Goal: Find specific page/section: Find specific page/section

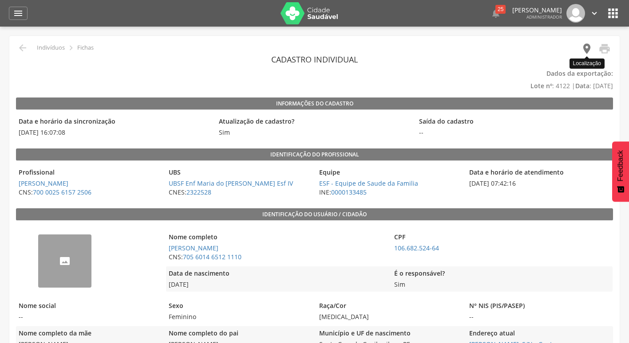
click at [588, 46] on icon "" at bounding box center [586, 49] width 12 height 12
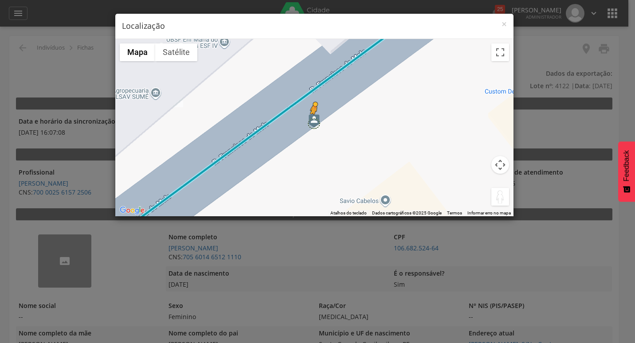
drag, startPoint x: 496, startPoint y: 197, endPoint x: 313, endPoint y: 123, distance: 197.9
click at [313, 123] on div "Pressione as teclas Alt + Enter para ativar o recurso de arrastar com o teclado…" at bounding box center [314, 127] width 398 height 177
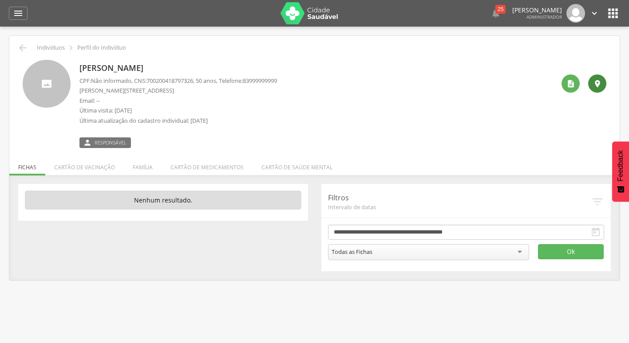
click at [600, 87] on icon "" at bounding box center [597, 83] width 9 height 9
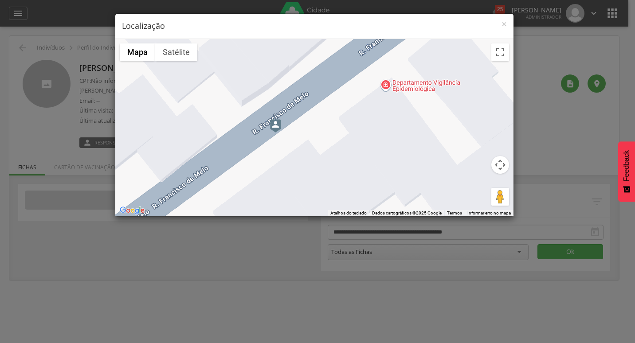
drag, startPoint x: 326, startPoint y: 122, endPoint x: 384, endPoint y: 167, distance: 73.0
click at [384, 167] on div at bounding box center [314, 127] width 398 height 177
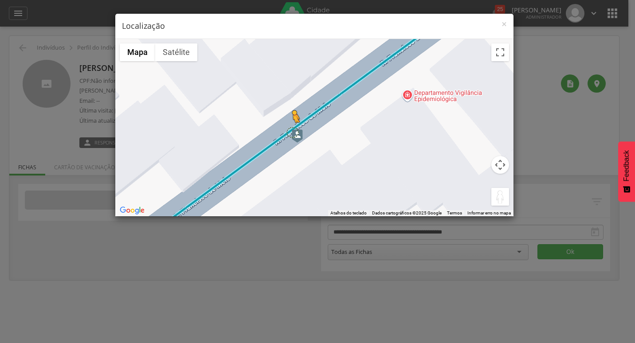
drag, startPoint x: 504, startPoint y: 200, endPoint x: 293, endPoint y: 132, distance: 222.2
click at [293, 132] on div "Pressione as teclas Alt + Enter para ativar o recurso de arrastar com o teclado…" at bounding box center [314, 127] width 398 height 177
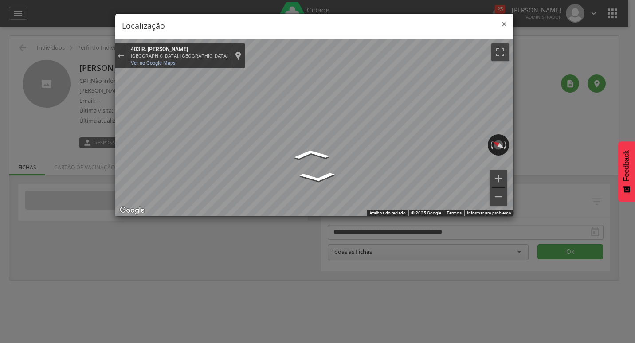
click at [505, 24] on span "×" at bounding box center [504, 24] width 5 height 12
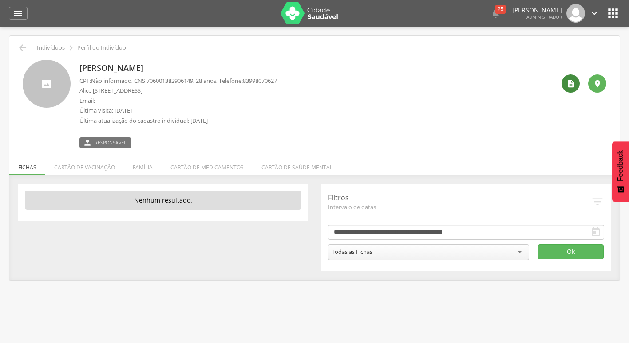
click at [566, 83] on icon "" at bounding box center [570, 83] width 9 height 9
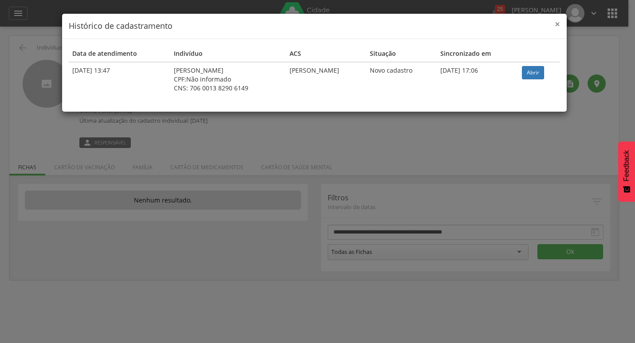
click at [555, 21] on span "×" at bounding box center [557, 24] width 5 height 12
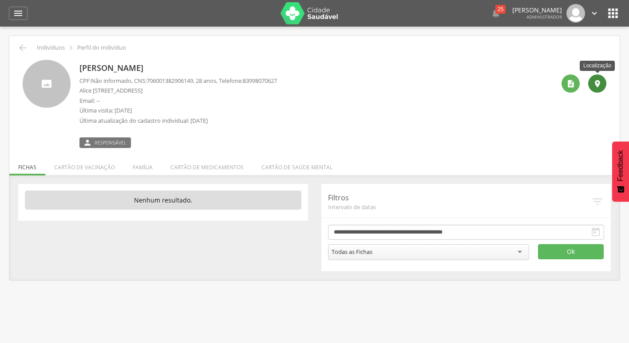
click at [593, 83] on icon "" at bounding box center [597, 83] width 9 height 9
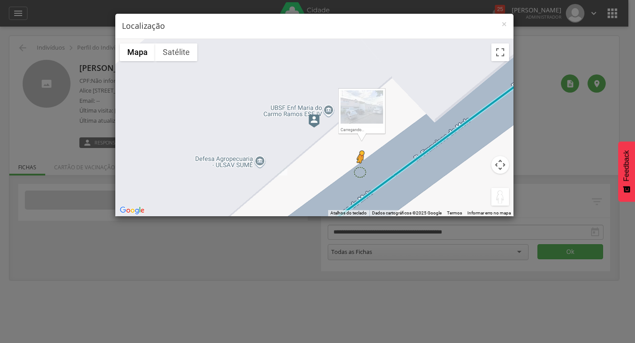
drag, startPoint x: 499, startPoint y: 199, endPoint x: 360, endPoint y: 172, distance: 141.8
click at [360, 172] on div "Pressione as teclas Alt + Enter para ativar o recurso de arrastar com o teclado…" at bounding box center [314, 127] width 398 height 177
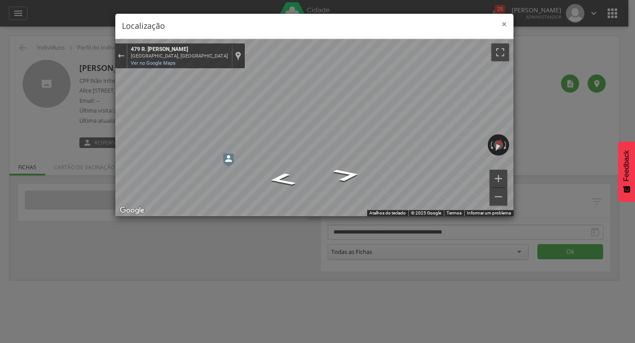
click at [507, 23] on span "×" at bounding box center [504, 24] width 5 height 12
